Goal: Task Accomplishment & Management: Complete application form

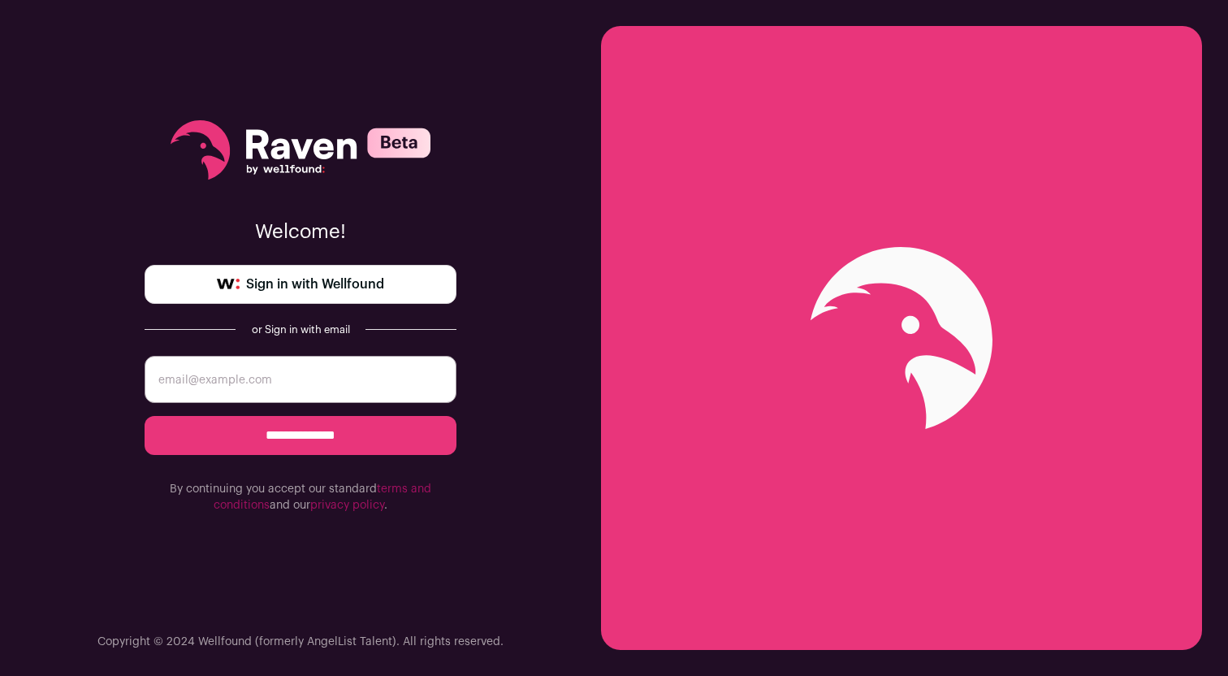
click at [322, 287] on span "Sign in with Wellfound" at bounding box center [315, 283] width 138 height 19
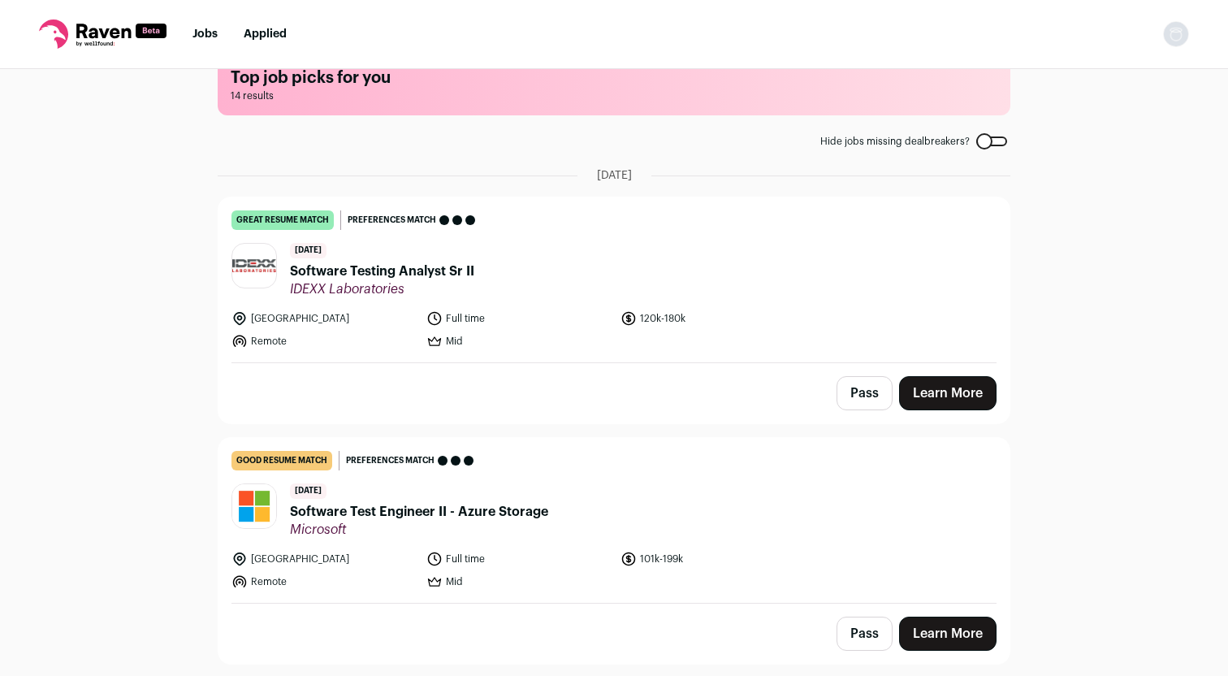
scroll to position [44, 0]
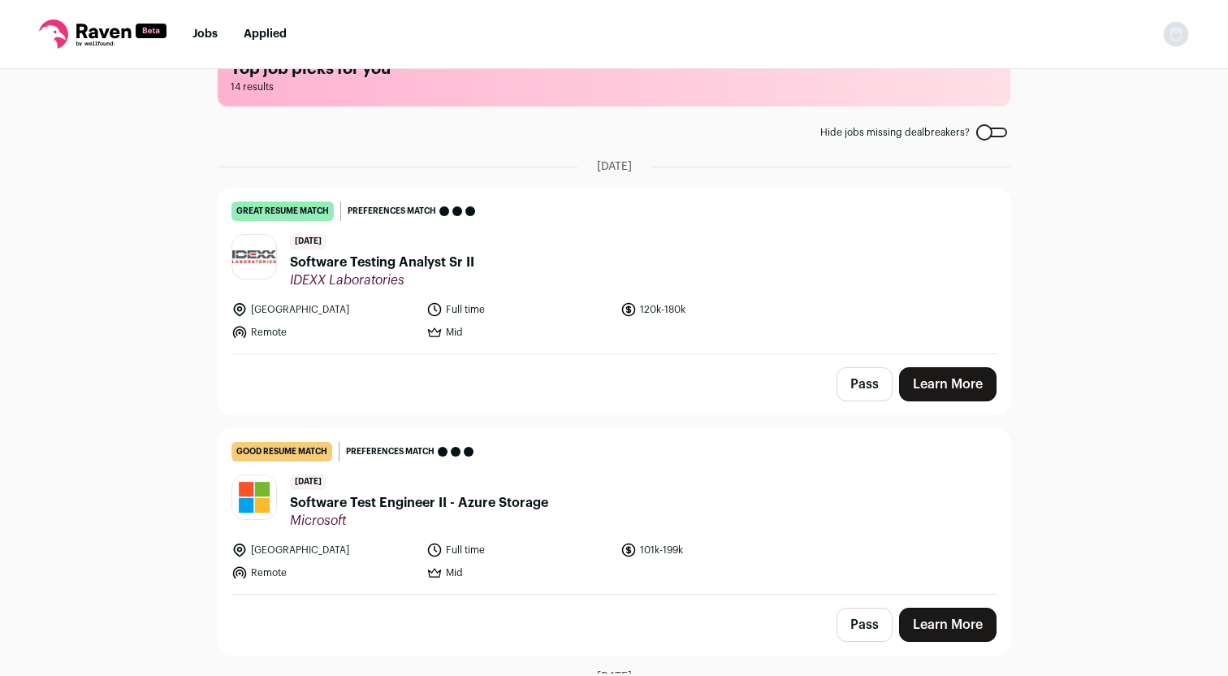
click at [957, 379] on link "Learn More" at bounding box center [947, 384] width 97 height 34
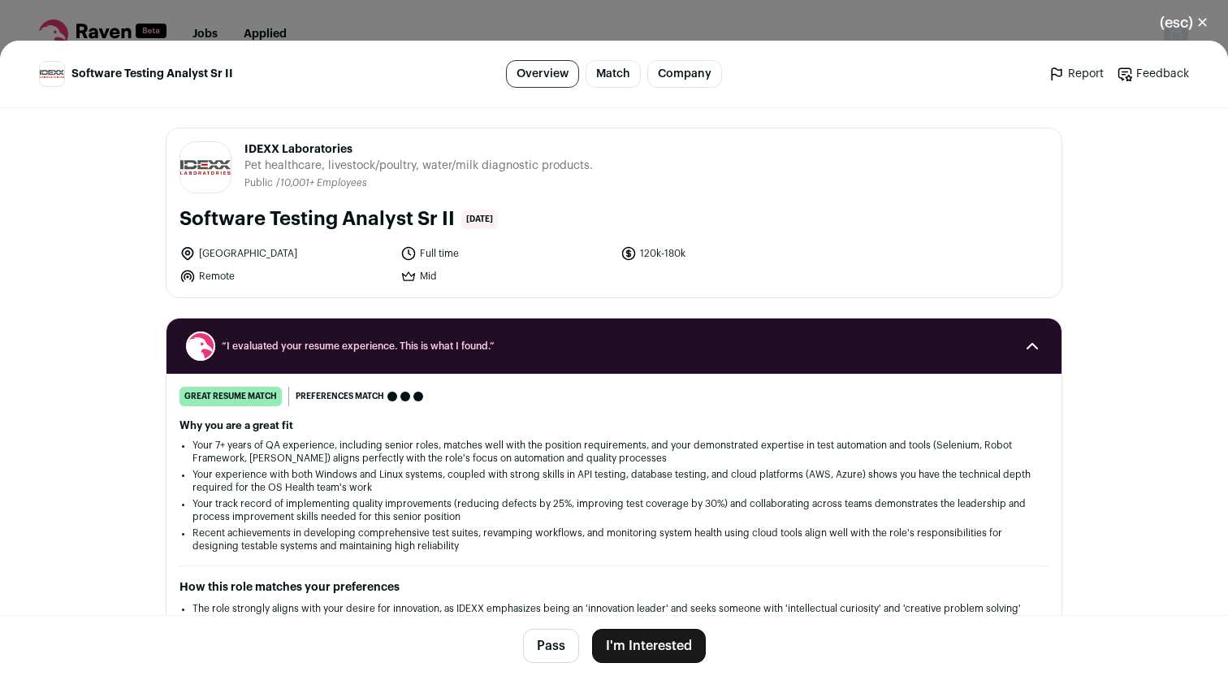
click at [667, 657] on button "I'm Interested" at bounding box center [649, 645] width 114 height 34
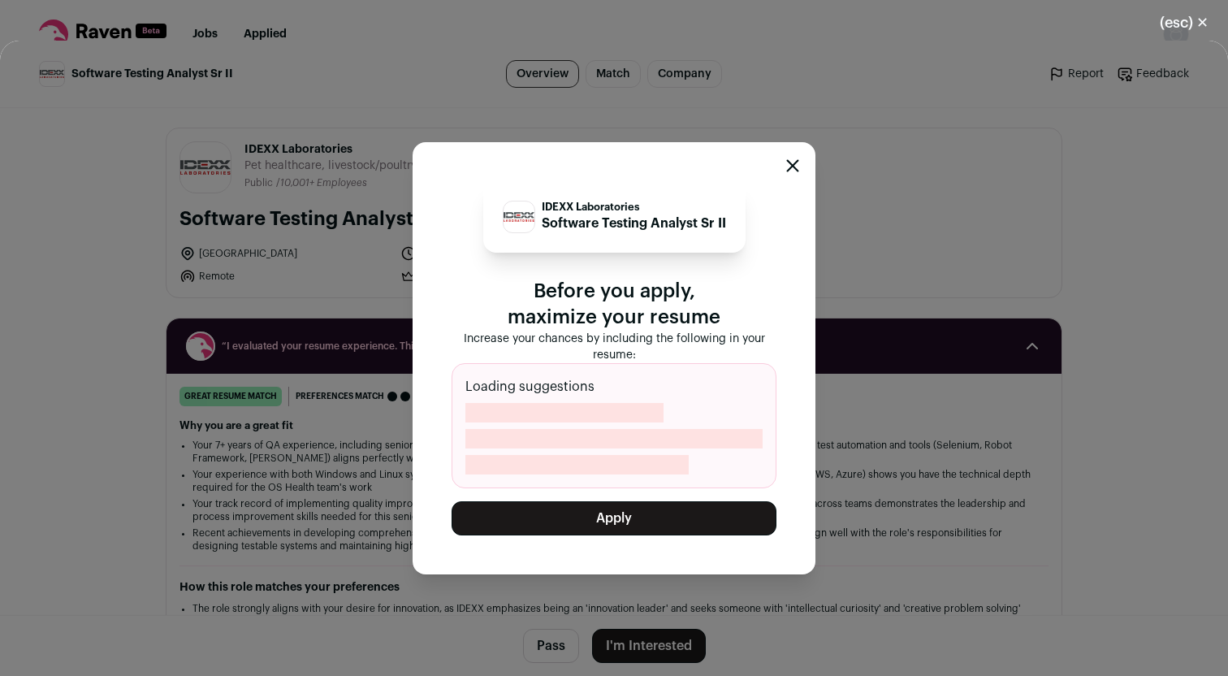
click at [621, 519] on button "Apply" at bounding box center [613, 518] width 325 height 34
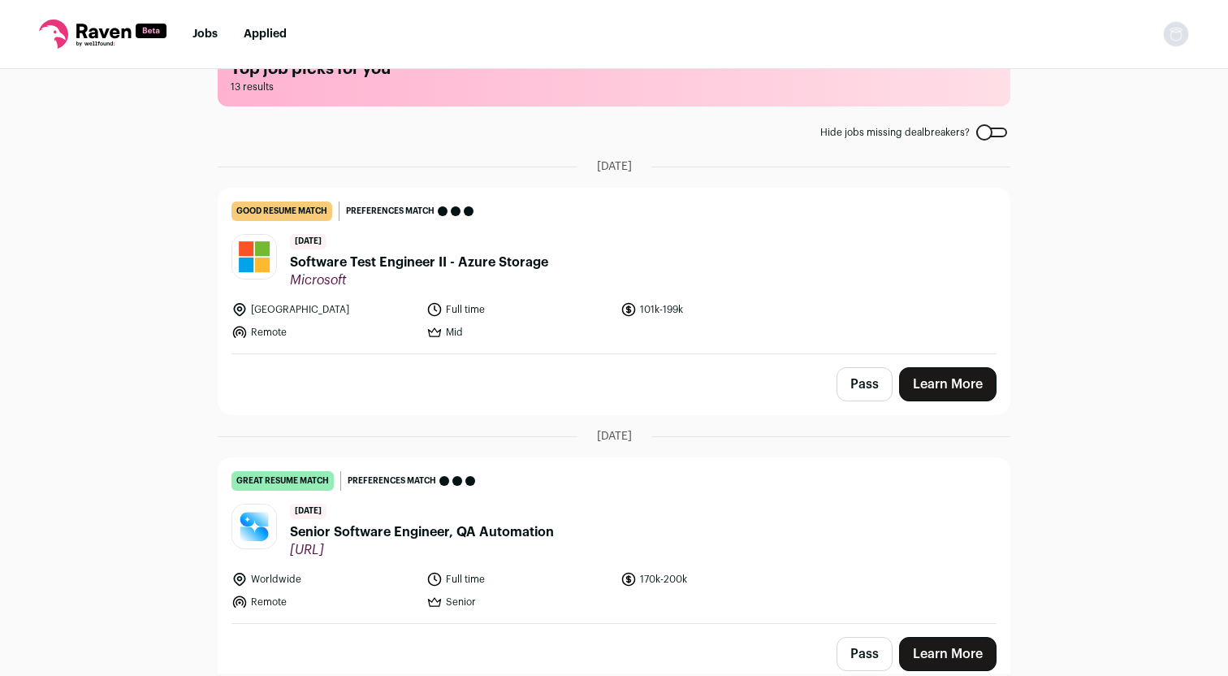
click at [961, 375] on link "Learn More" at bounding box center [947, 384] width 97 height 34
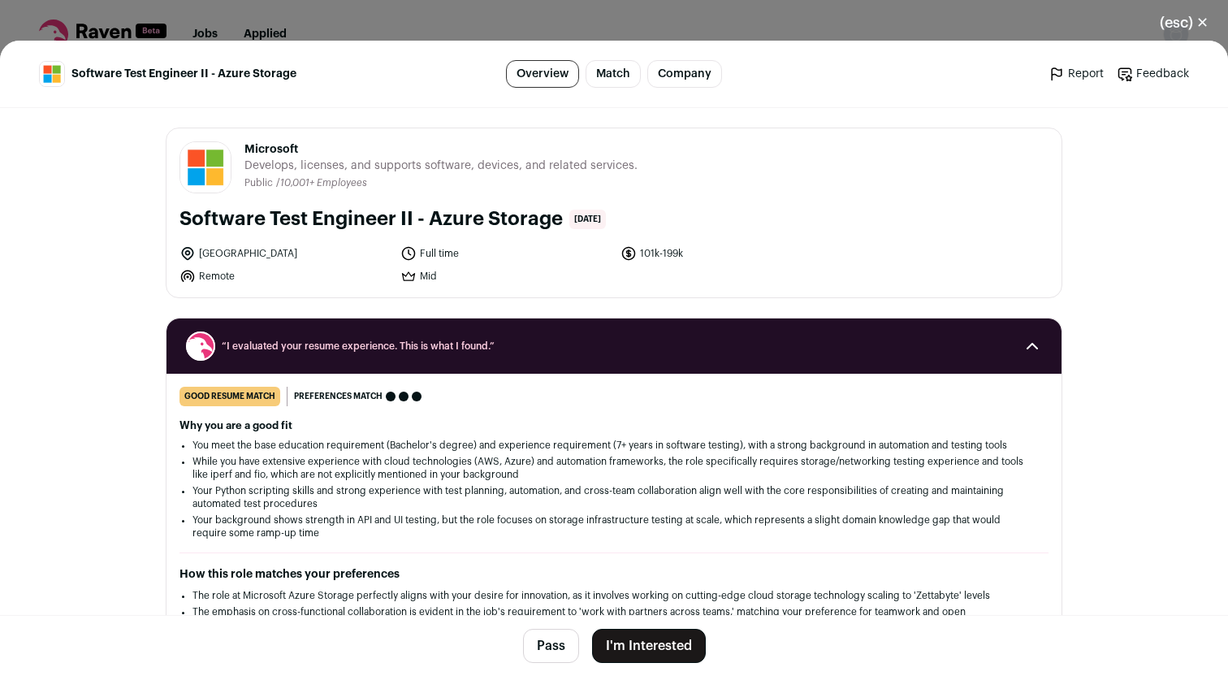
click at [651, 655] on button "I'm Interested" at bounding box center [649, 645] width 114 height 34
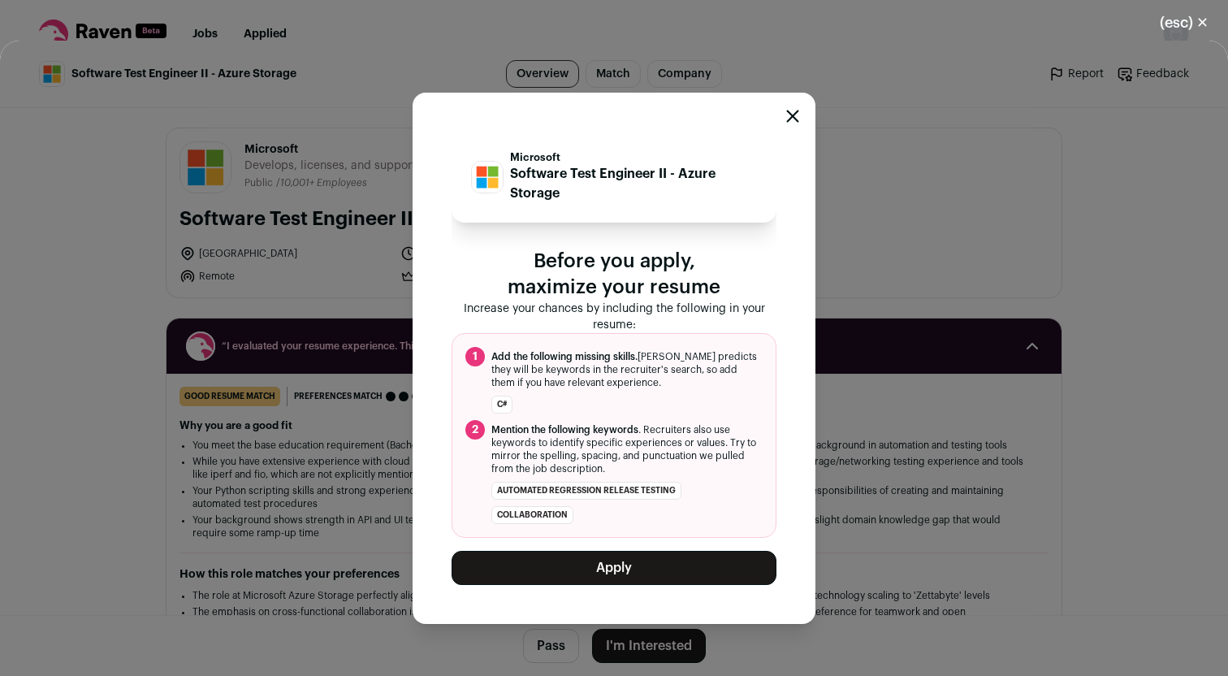
click at [619, 563] on button "Apply" at bounding box center [613, 568] width 325 height 34
